Goal: Task Accomplishment & Management: Manage account settings

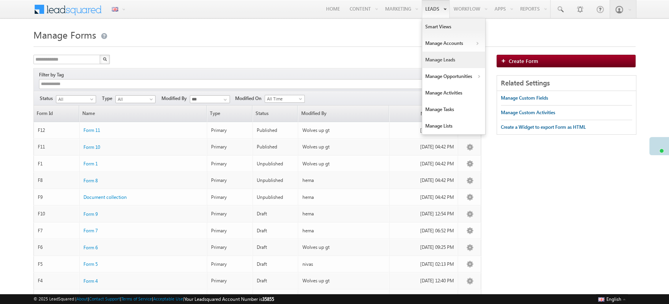
click at [436, 57] on link "Manage Leads" at bounding box center [453, 60] width 63 height 17
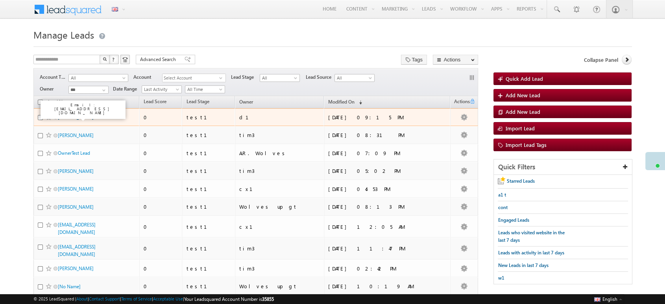
click at [79, 115] on link "[PERSON_NAME]" at bounding box center [76, 117] width 36 height 6
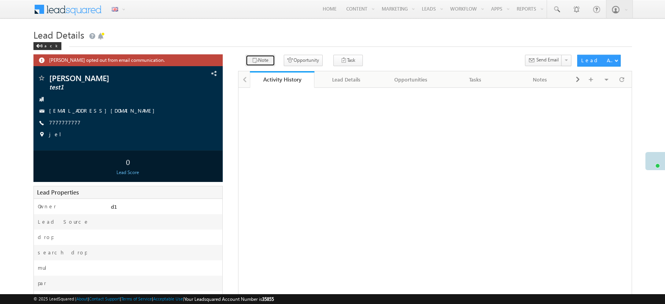
click at [257, 58] on button "Note" at bounding box center [261, 60] width 30 height 11
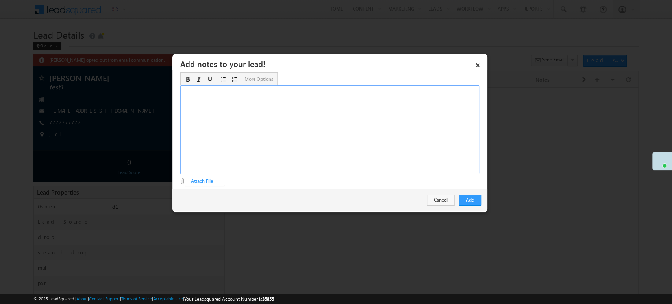
click at [254, 126] on div "Rich Text Editor, Description-inline-editor-div" at bounding box center [329, 129] width 299 height 89
click at [475, 65] on link "×" at bounding box center [477, 64] width 13 height 14
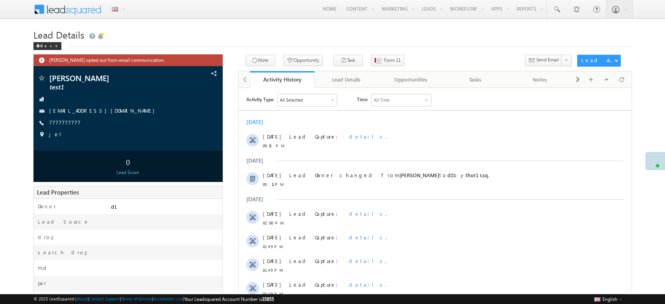
click at [650, 34] on body "Menu English English Española latina हिंदी Bahasa Indonesia Português Tiếng Việ…" at bounding box center [332, 220] width 665 height 441
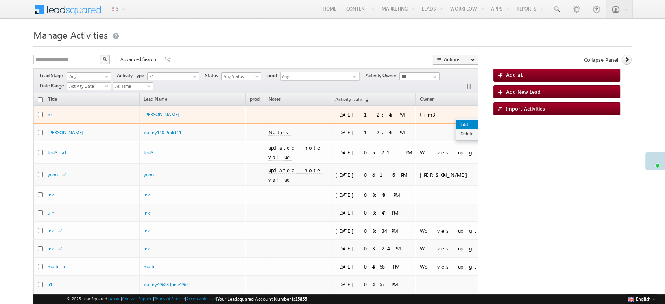
click at [457, 125] on link "Edit" at bounding box center [475, 124] width 39 height 9
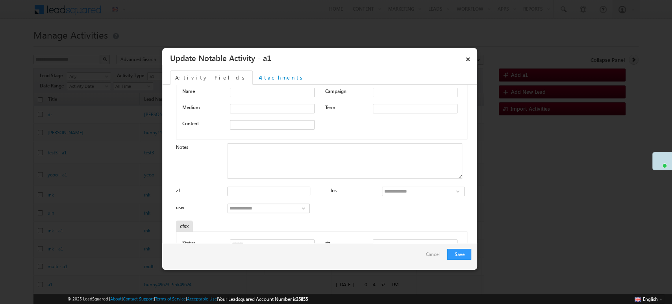
scroll to position [189, 0]
click at [246, 131] on textarea "Notes" at bounding box center [344, 145] width 235 height 35
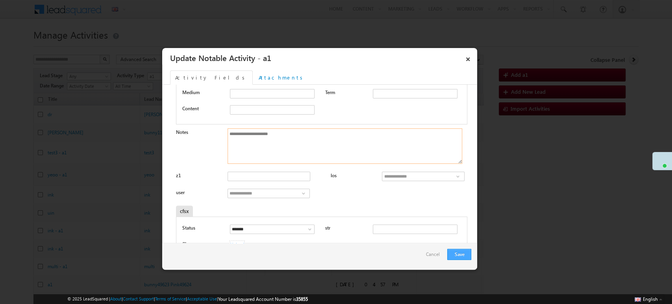
type textarea "**********"
click at [451, 250] on button "Save" at bounding box center [459, 254] width 24 height 11
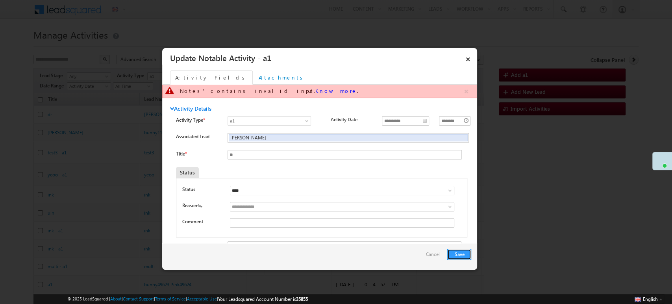
scroll to position [0, 0]
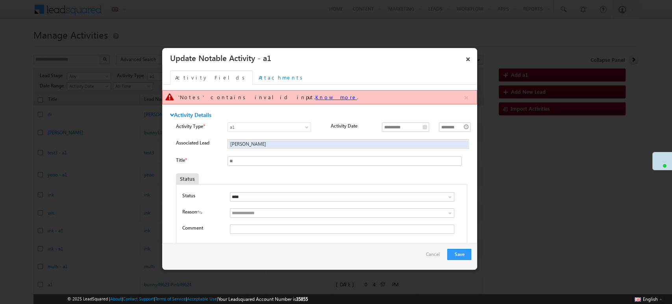
click at [315, 96] on link "Know more" at bounding box center [335, 97] width 41 height 7
